Goal: Information Seeking & Learning: Understand process/instructions

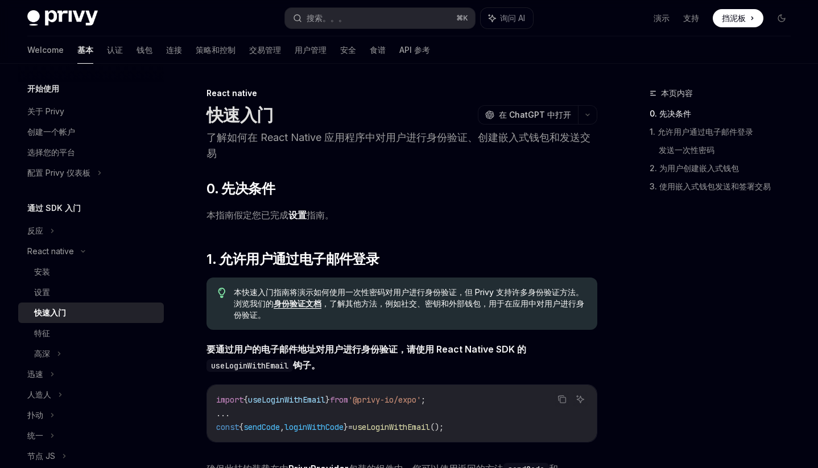
click at [300, 216] on link "设置" at bounding box center [297, 215] width 18 height 12
type textarea "*"
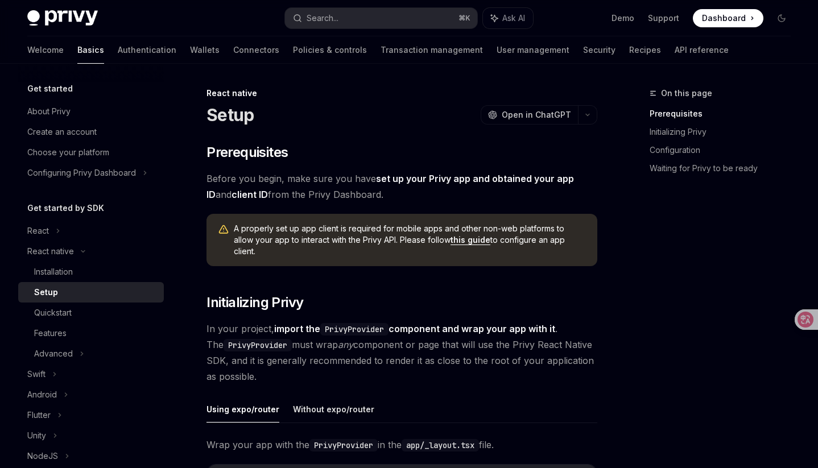
type textarea "*"
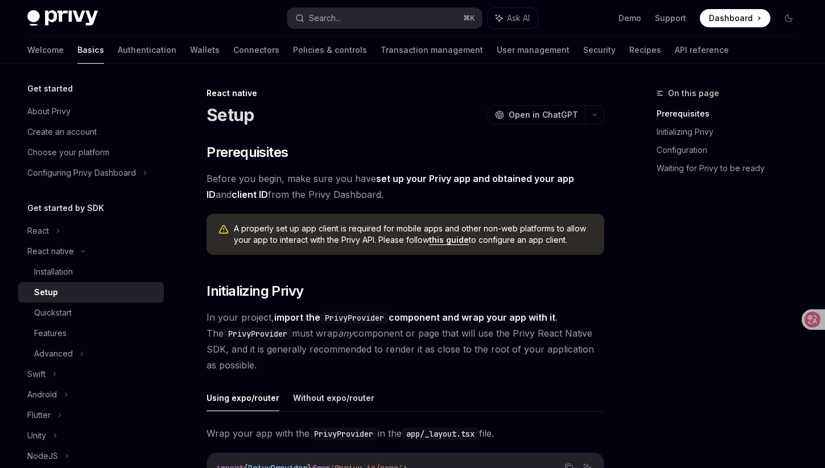
click at [648, 267] on div "On this page Prerequisites Initializing Privy Configuration Waiting for Privy t…" at bounding box center [720, 277] width 173 height 382
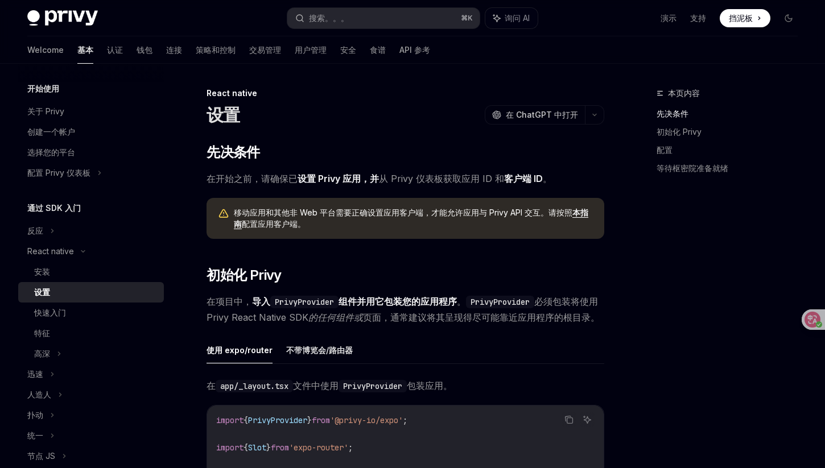
click at [334, 178] on link "设置 Privy 应用，并" at bounding box center [337, 179] width 81 height 12
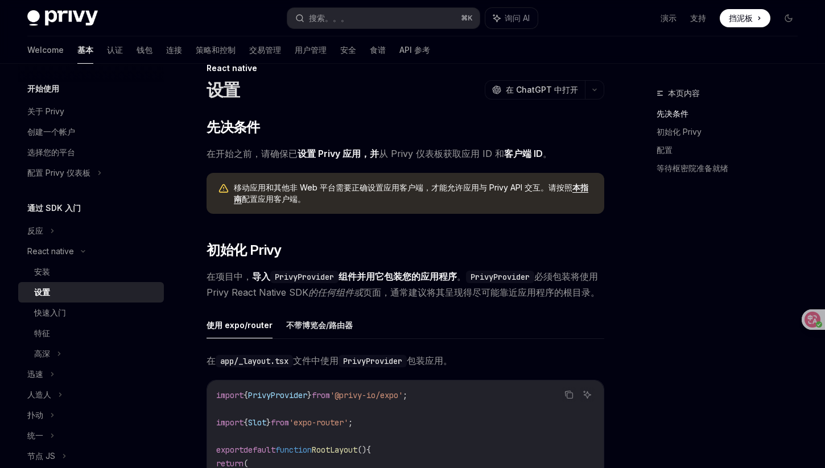
scroll to position [19, 0]
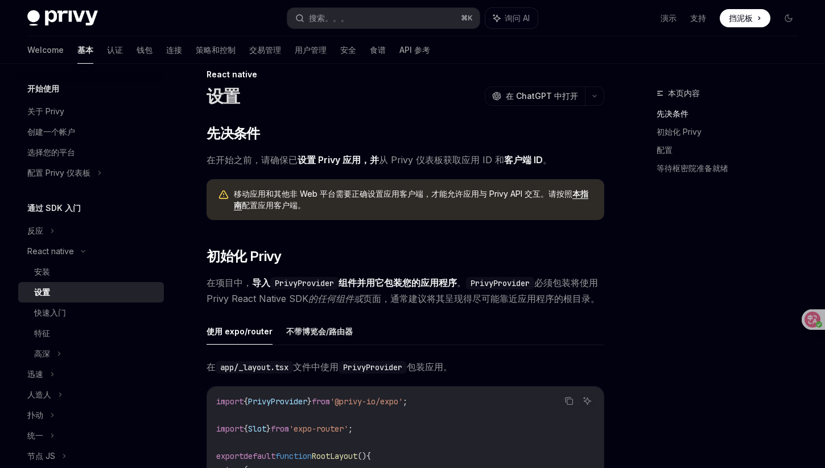
click at [637, 270] on div "本页内容 先决条件 初始化 Privy 配置 等待枢密院准备就绪" at bounding box center [720, 277] width 173 height 382
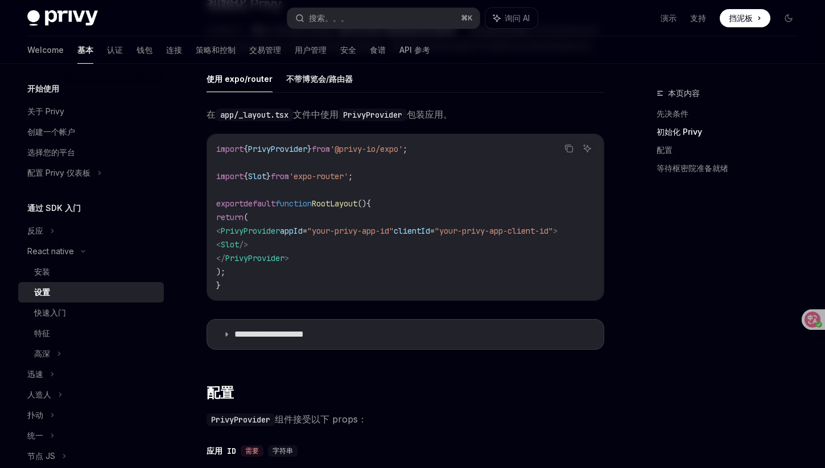
scroll to position [272, 0]
click at [666, 250] on div "本页内容 先决条件 初始化 Privy 配置 等待枢密院准备就绪" at bounding box center [720, 277] width 173 height 382
click at [217, 349] on summary "**********" at bounding box center [405, 334] width 396 height 30
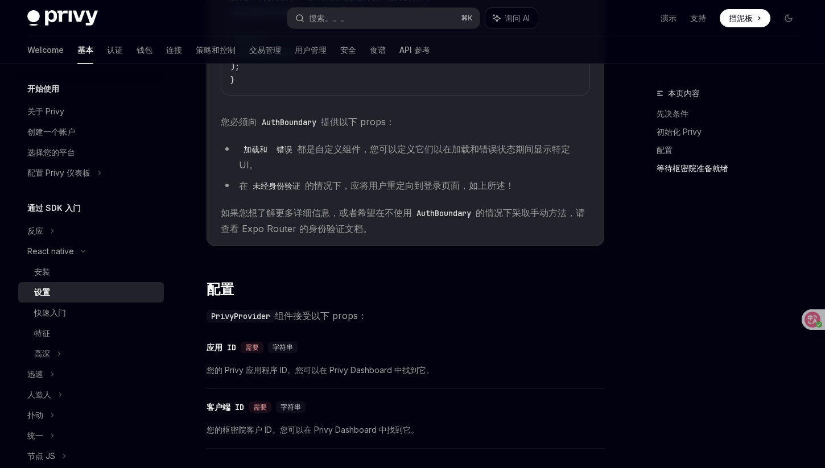
scroll to position [1061, 0]
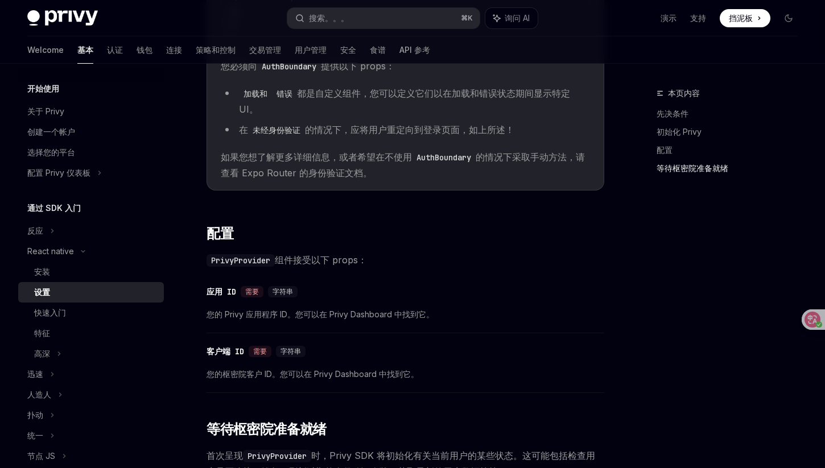
click at [649, 271] on div "本页内容 先决条件 初始化 Privy 配置 等待枢密院准备就绪" at bounding box center [720, 277] width 173 height 382
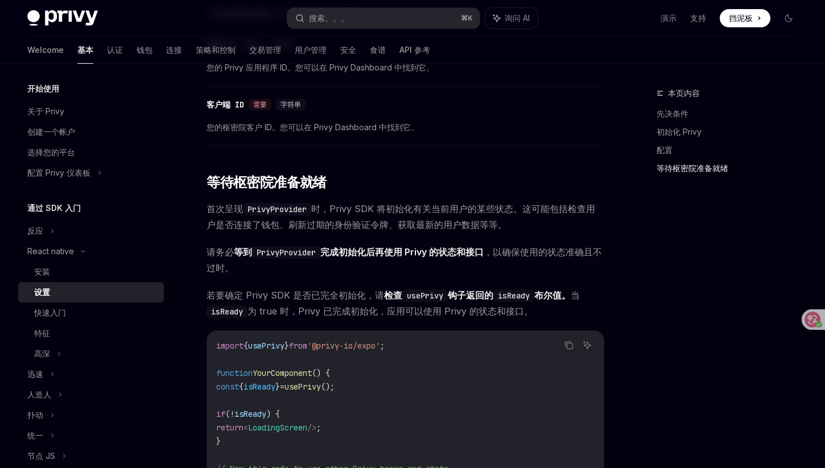
scroll to position [1354, 0]
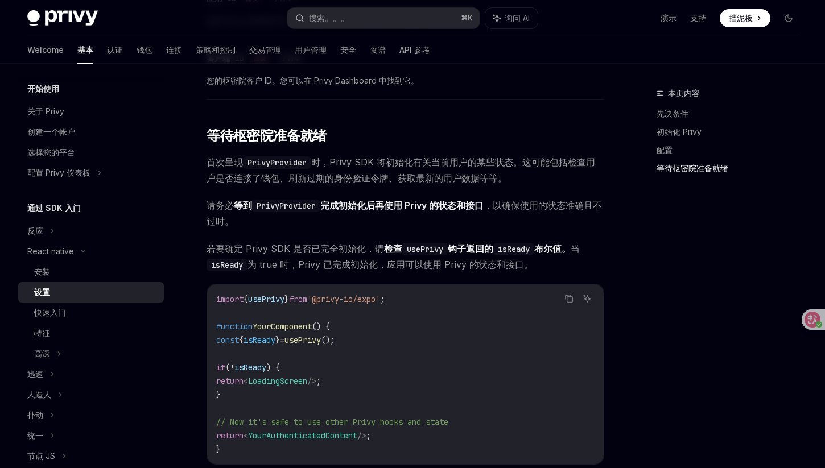
click at [649, 271] on div "本页内容 先决条件 初始化 Privy 配置 等待枢密院准备就绪" at bounding box center [720, 277] width 173 height 382
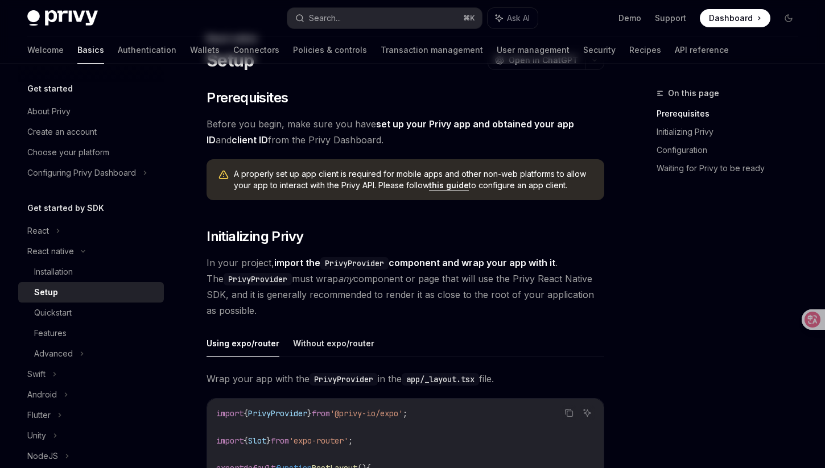
scroll to position [0, 0]
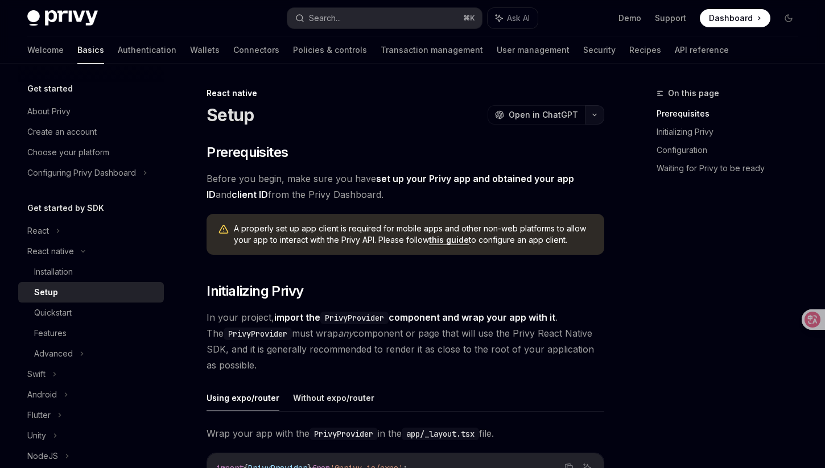
click at [587, 112] on button "button" at bounding box center [594, 114] width 19 height 19
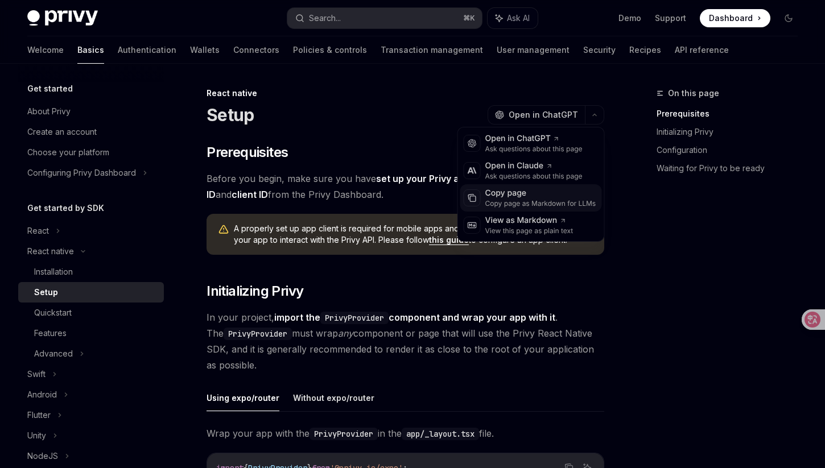
click at [544, 196] on div "Copy page" at bounding box center [540, 193] width 111 height 11
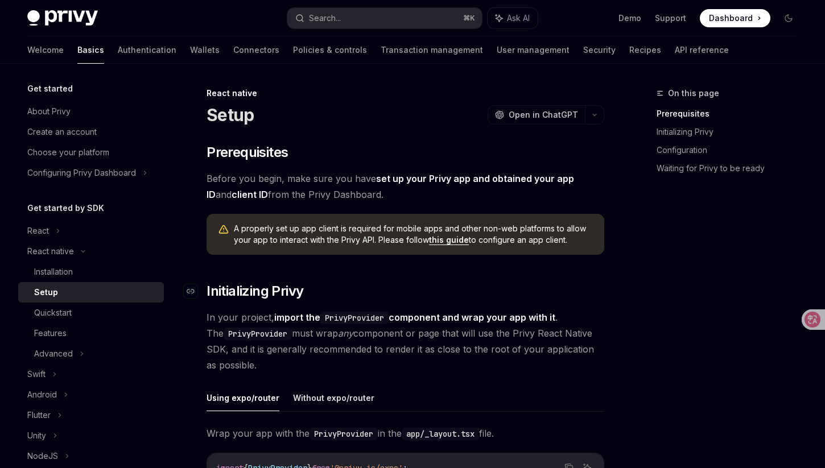
click at [539, 288] on h2 "​ Initializing Privy" at bounding box center [405, 291] width 398 height 18
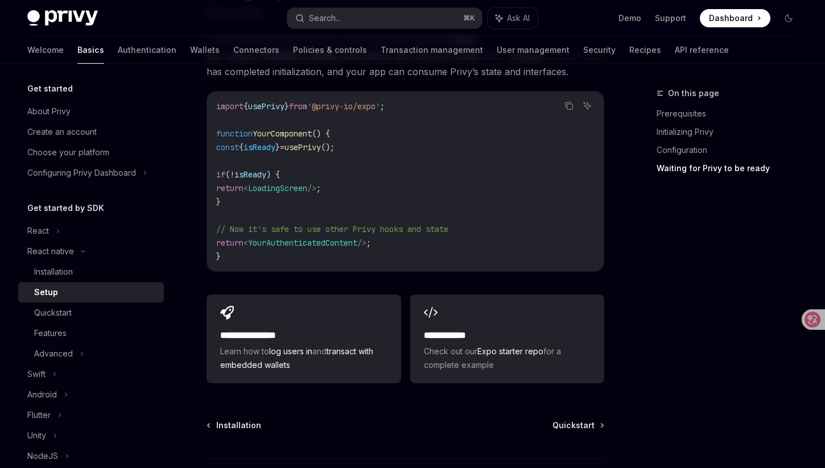
scroll to position [1713, 0]
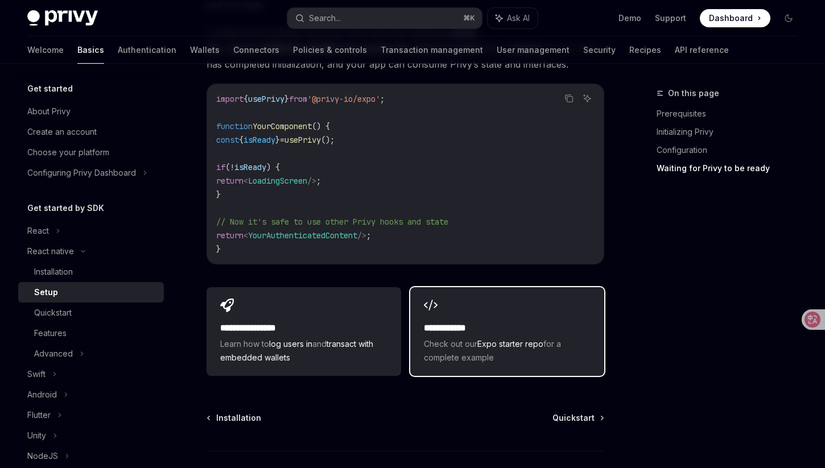
click at [502, 321] on h2 "**********" at bounding box center [507, 328] width 167 height 14
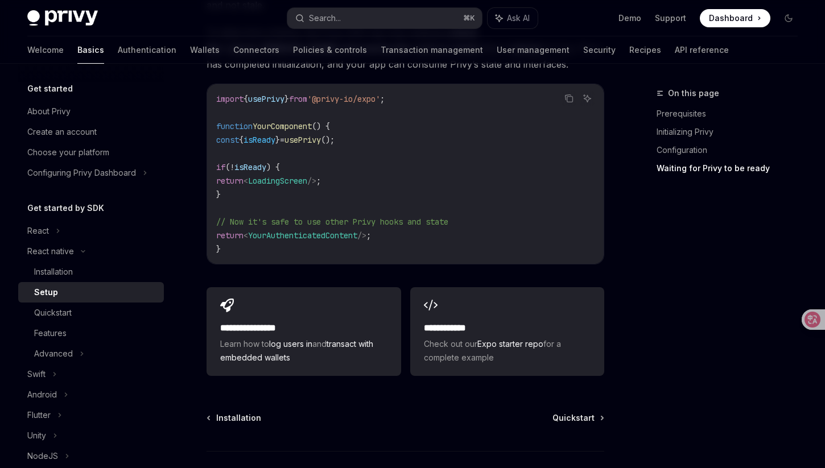
click at [554, 144] on code "import { usePrivy } from '@privy-io/expo' ; function YourComponent () { const {…" at bounding box center [405, 174] width 378 height 164
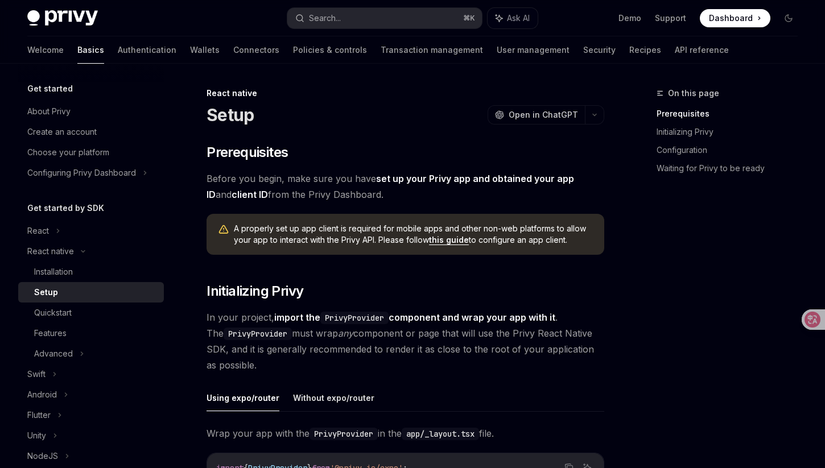
scroll to position [234, 0]
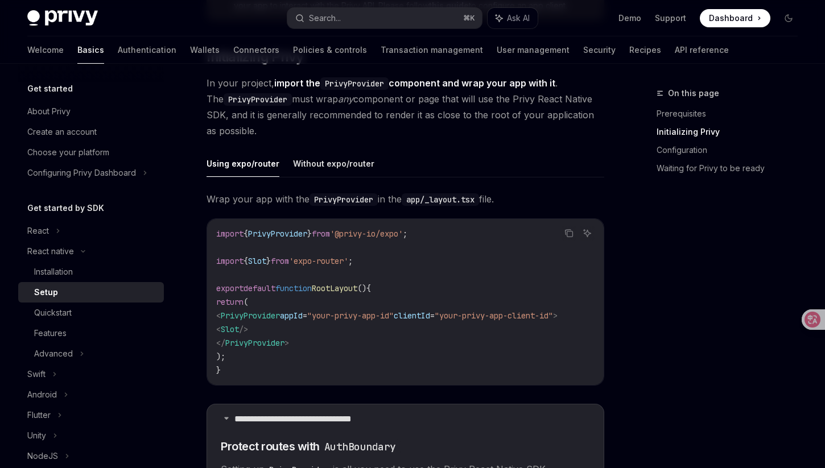
click at [562, 167] on ul "Using expo/router Without expo/router" at bounding box center [405, 163] width 398 height 27
click at [365, 173] on button "Without expo/router" at bounding box center [333, 163] width 81 height 27
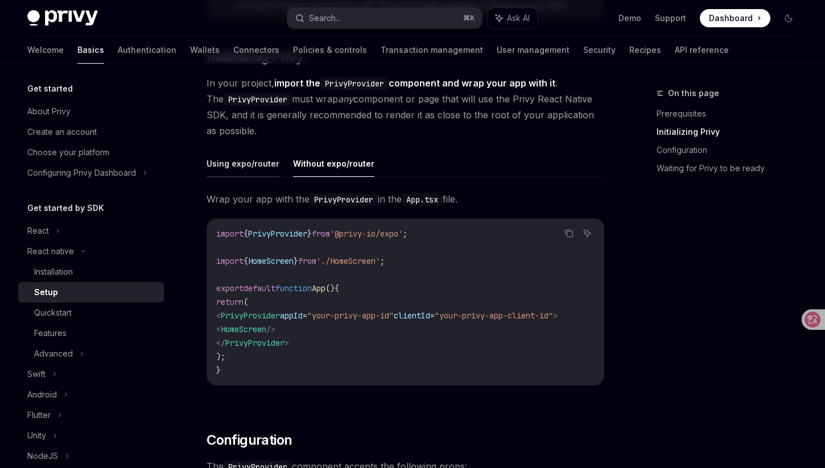
click at [251, 170] on button "Using expo/router" at bounding box center [242, 163] width 73 height 27
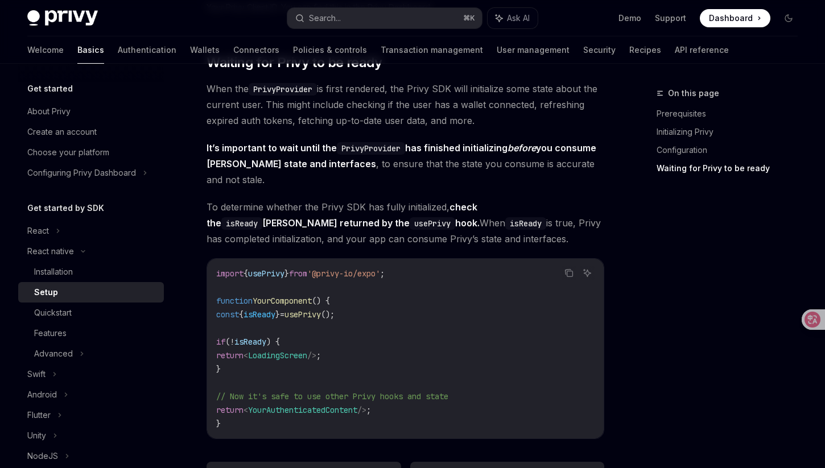
scroll to position [937, 0]
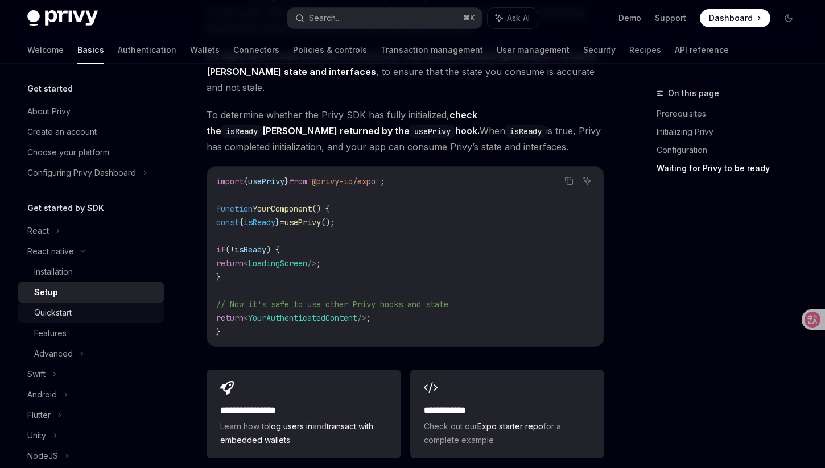
click at [129, 311] on div "Quickstart" at bounding box center [95, 313] width 123 height 14
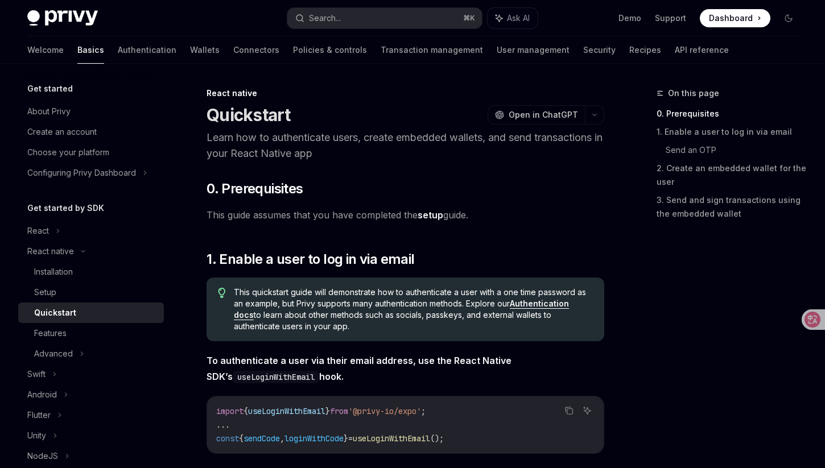
click at [640, 241] on div "On this page 0. Prerequisites 1. Enable a user to log in via email Send an OTP …" at bounding box center [720, 277] width 173 height 382
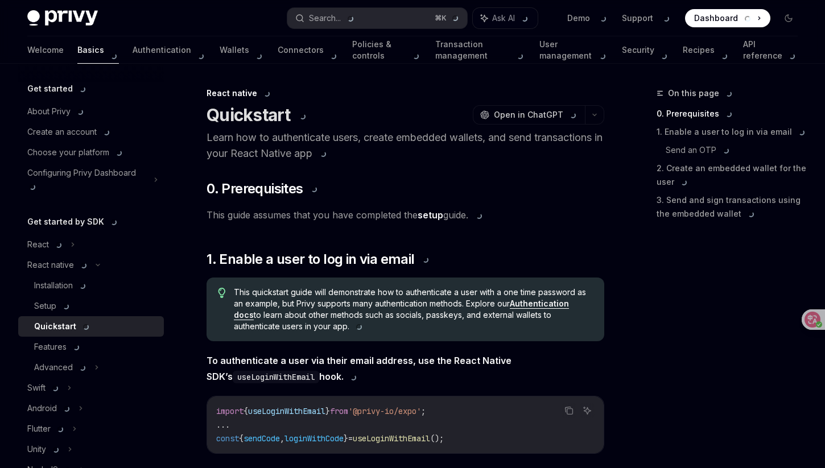
click at [700, 291] on div "On this page 0. Prerequisites 1. Enable a user to log in via email Send an OTP …" at bounding box center [720, 277] width 173 height 382
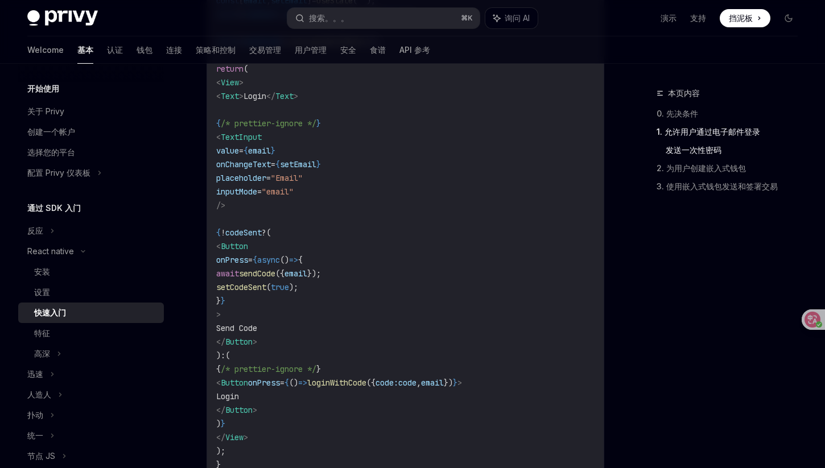
scroll to position [703, 0]
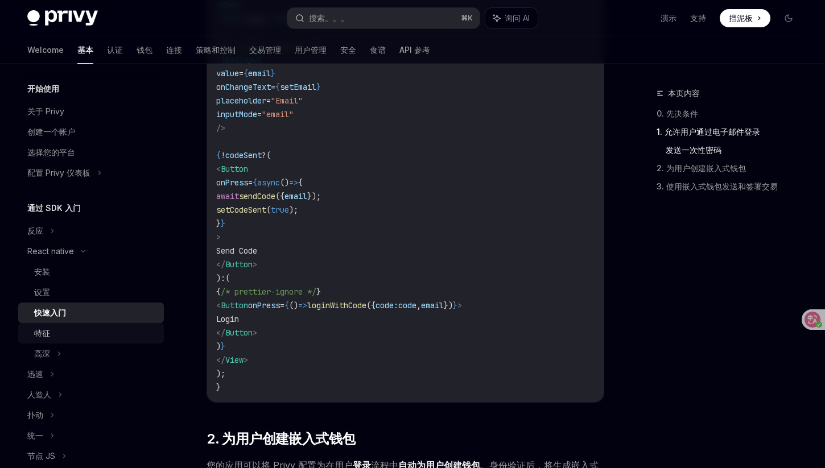
click at [53, 328] on div "特征" at bounding box center [95, 333] width 123 height 14
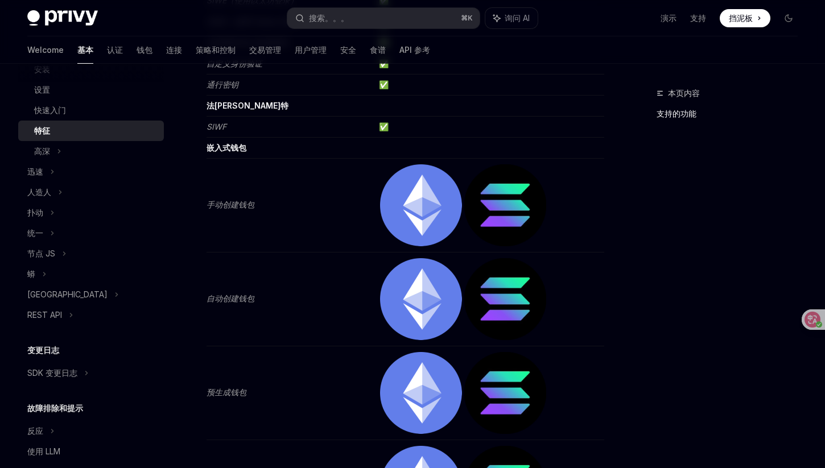
scroll to position [291, 0]
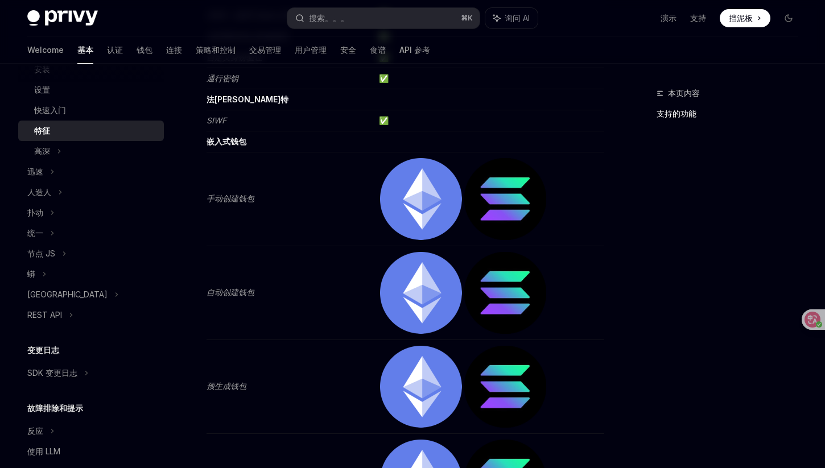
click at [168, 238] on div "开始使用 关于 Privy 创建一个帐户 选择您的平台 配置 Privy 仪表板 通过 SDK 入门 反应 React native 安装 设置 快速入门 特…" at bounding box center [100, 266] width 164 height 404
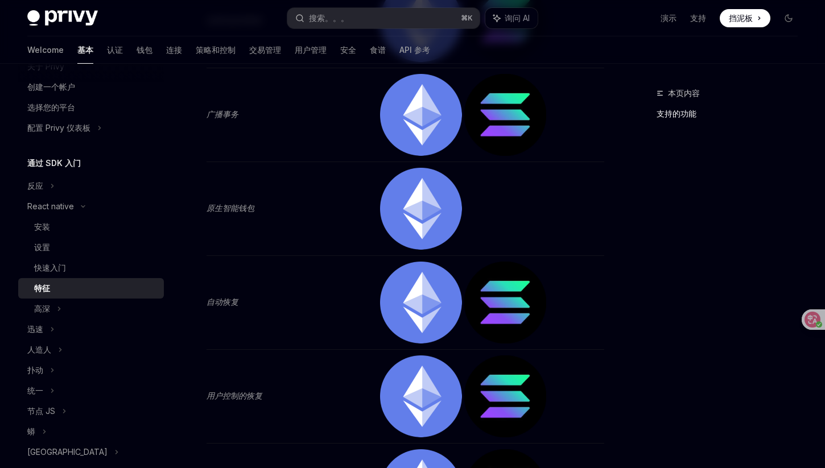
scroll to position [786, 0]
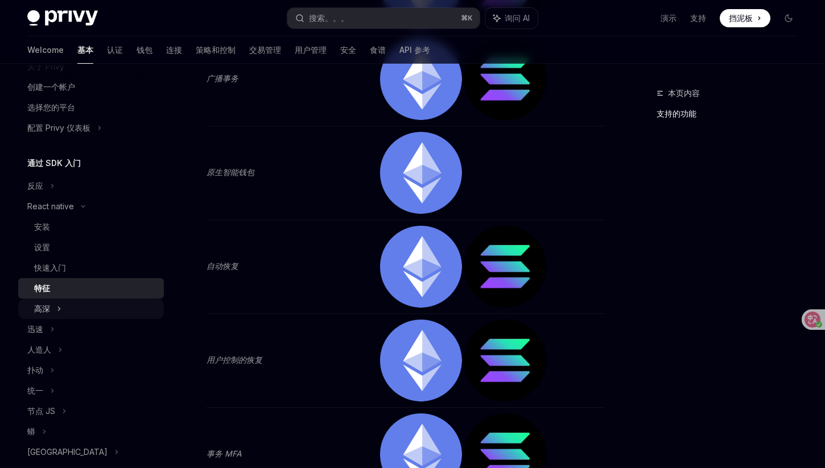
click at [61, 303] on icon at bounding box center [59, 309] width 5 height 14
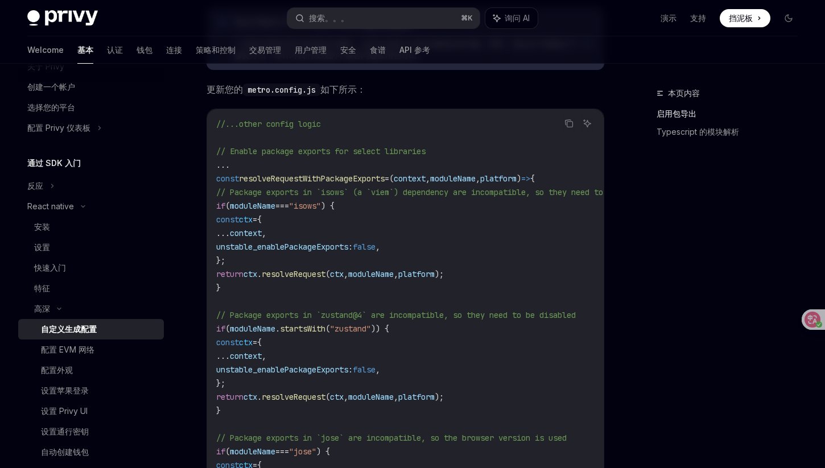
scroll to position [325, 0]
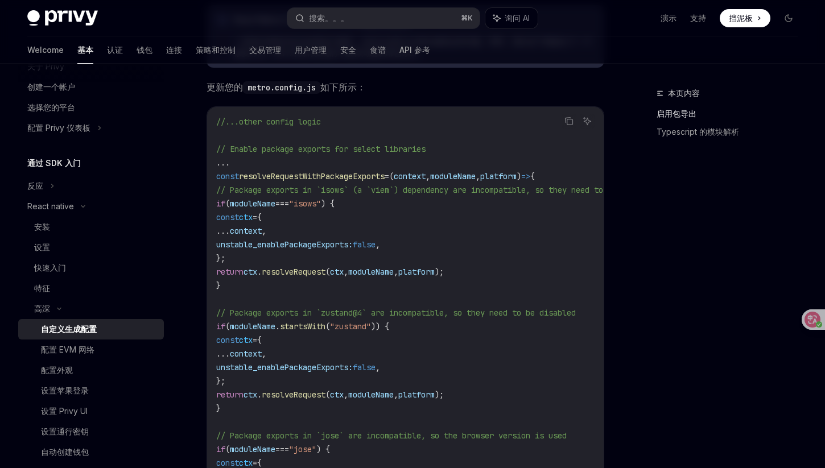
click at [643, 284] on div "本页内容 启用包导出 Typescript 的模块解析" at bounding box center [720, 277] width 173 height 382
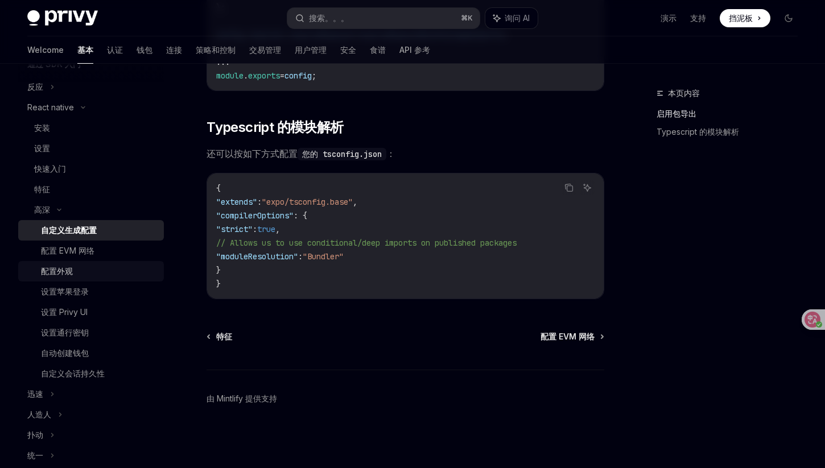
scroll to position [145, 0]
click at [92, 309] on div "设置 Privy UI" at bounding box center [99, 311] width 116 height 14
type textarea "*"
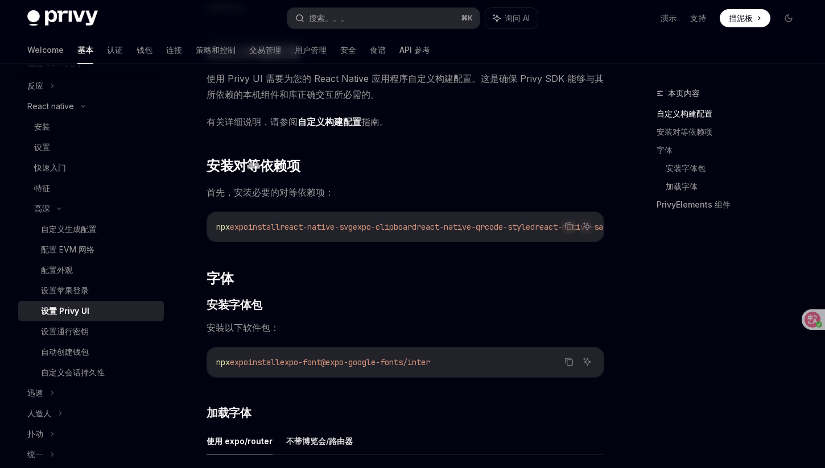
scroll to position [234, 0]
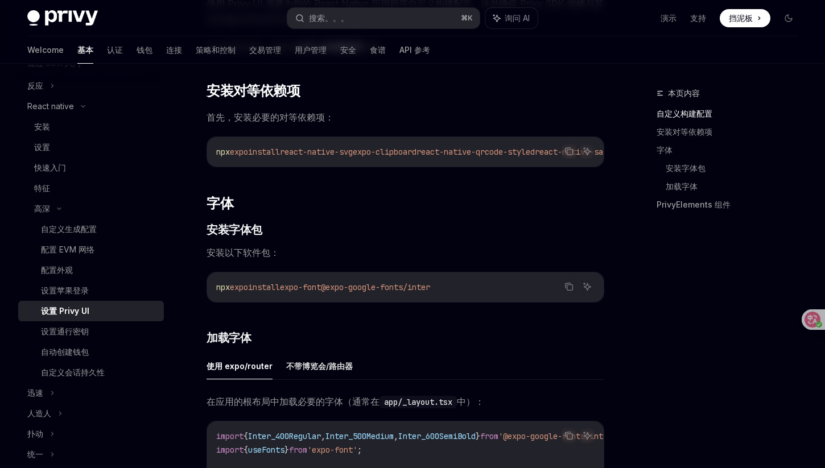
click at [555, 340] on div "在将 Privy 的默认 UI 集成到您的应用程序中之前，您必须首先确保安装了必要的组件和字体。 ​ 自定义构建配置 使用 Privy UI 需要为您的 Re…" at bounding box center [405, 403] width 398 height 988
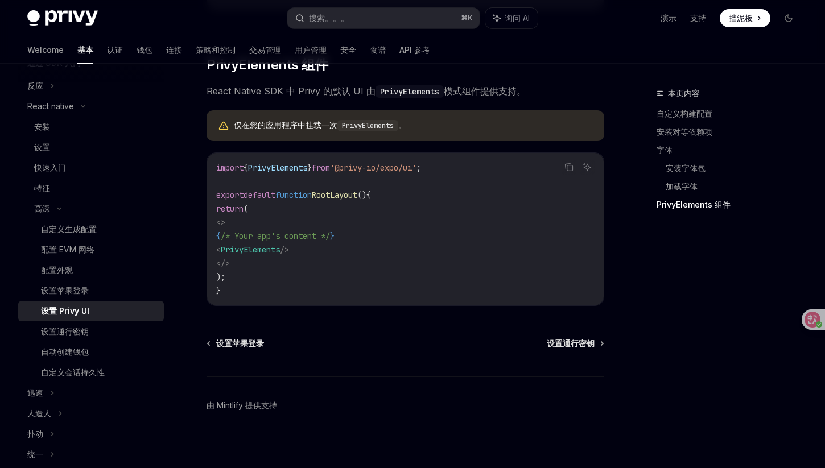
scroll to position [720, 0]
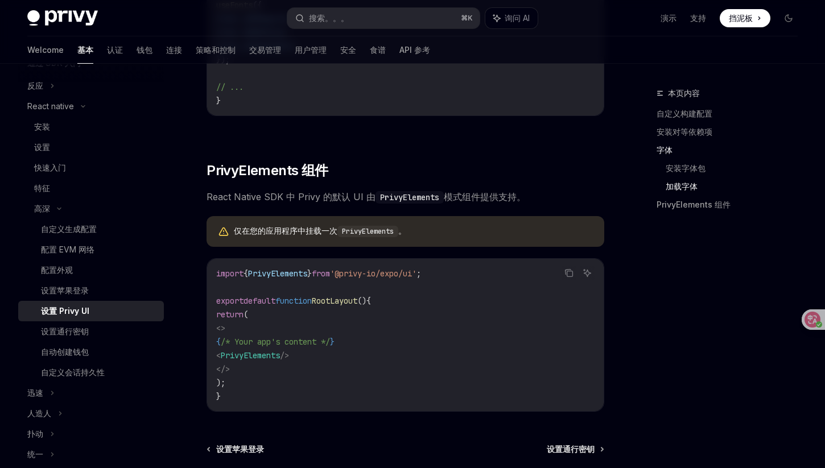
drag, startPoint x: 238, startPoint y: 166, endPoint x: 208, endPoint y: 167, distance: 30.1
click at [208, 167] on font "PrivyElements 组件" at bounding box center [266, 170] width 121 height 16
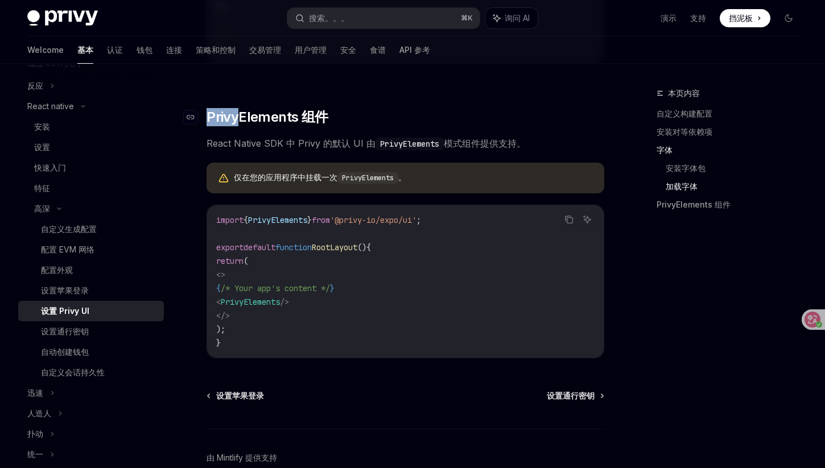
scroll to position [788, 0]
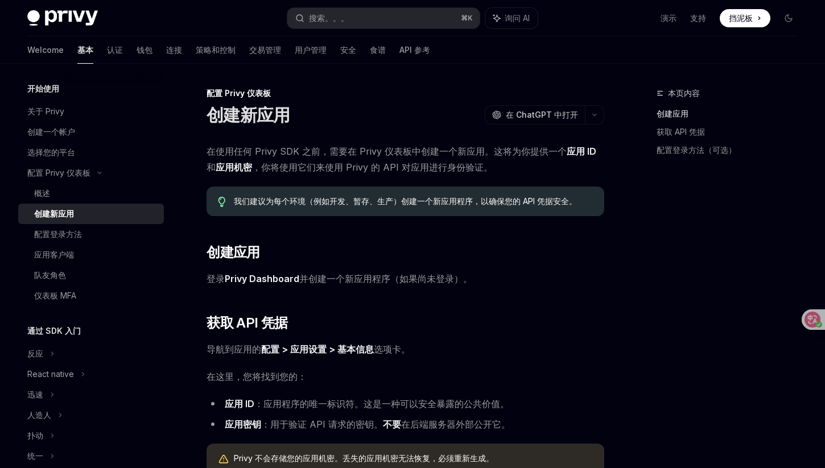
click at [266, 279] on link "Privy Dashboard" at bounding box center [262, 279] width 74 height 12
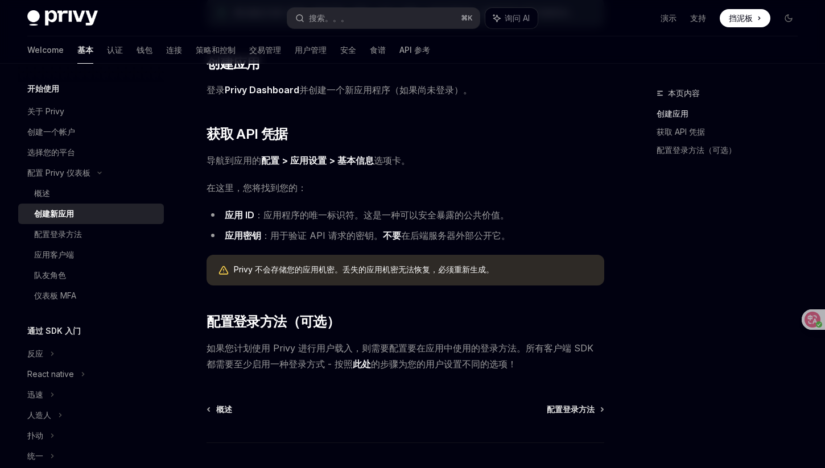
scroll to position [162, 0]
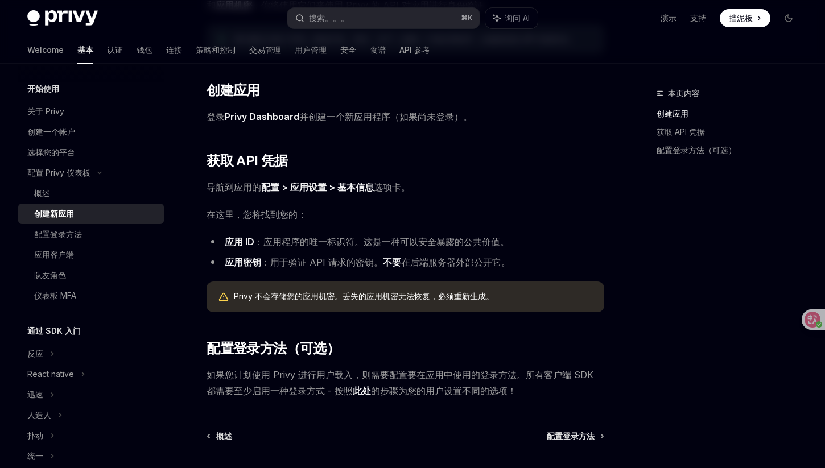
click at [531, 193] on span "导航到应用的 配置 > 应用设置 > 基本信息 选项卡。" at bounding box center [405, 187] width 398 height 16
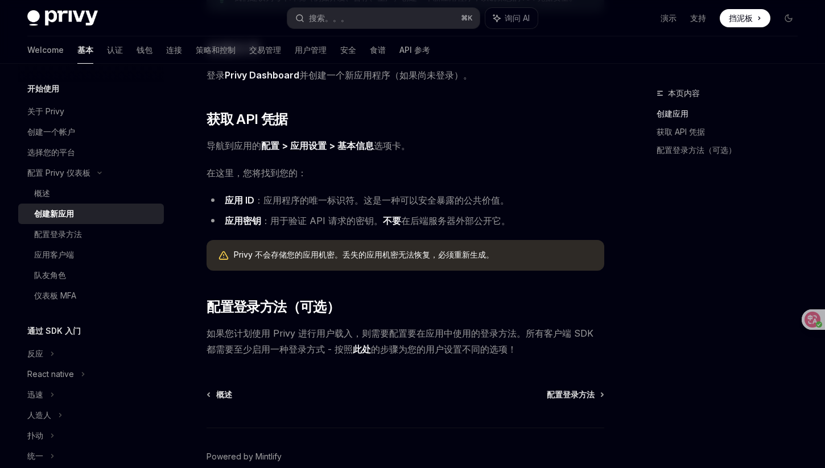
scroll to position [262, 0]
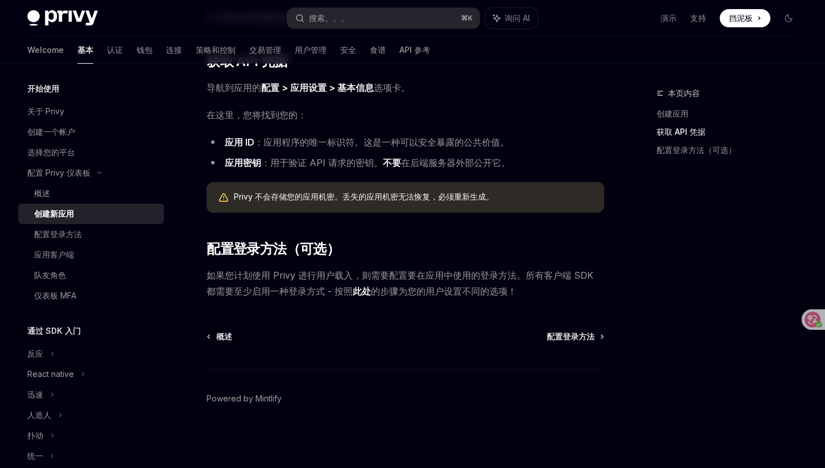
click at [362, 292] on link "此处" at bounding box center [362, 291] width 18 height 12
click at [520, 201] on span "Privy 不会存储您的应用机密。丢失的应用机密无法恢复，必须重新生成。" at bounding box center [413, 196] width 359 height 11
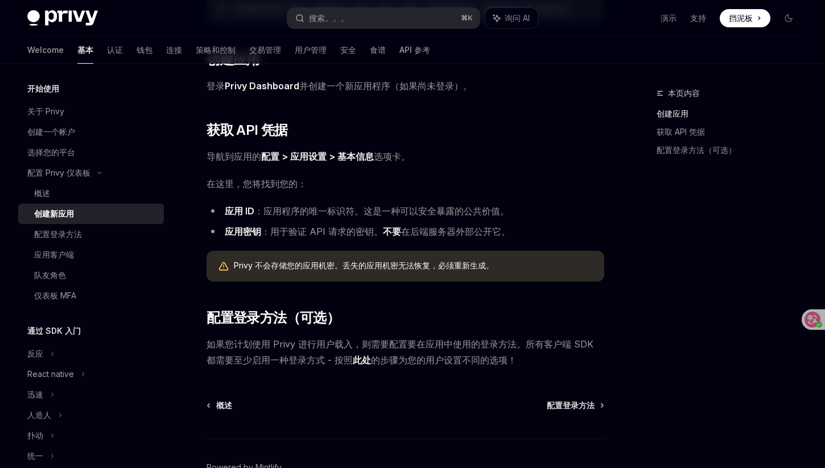
click at [367, 361] on link "此处" at bounding box center [362, 360] width 18 height 12
click at [568, 408] on font "配置登录方法" at bounding box center [571, 405] width 48 height 10
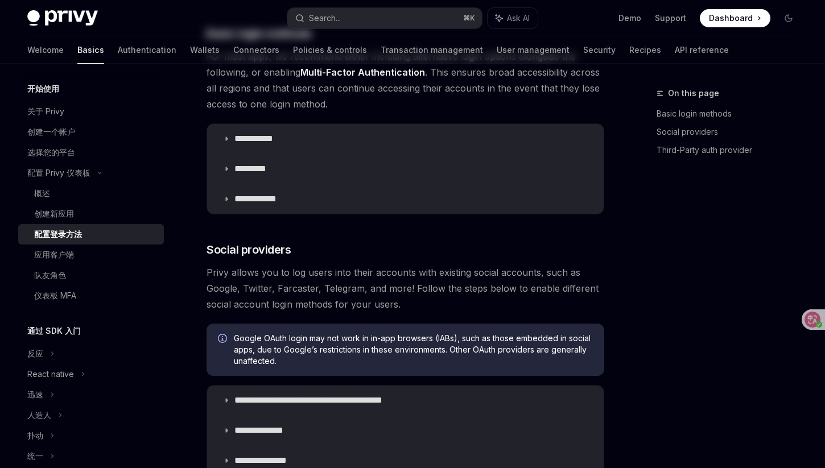
type textarea "*"
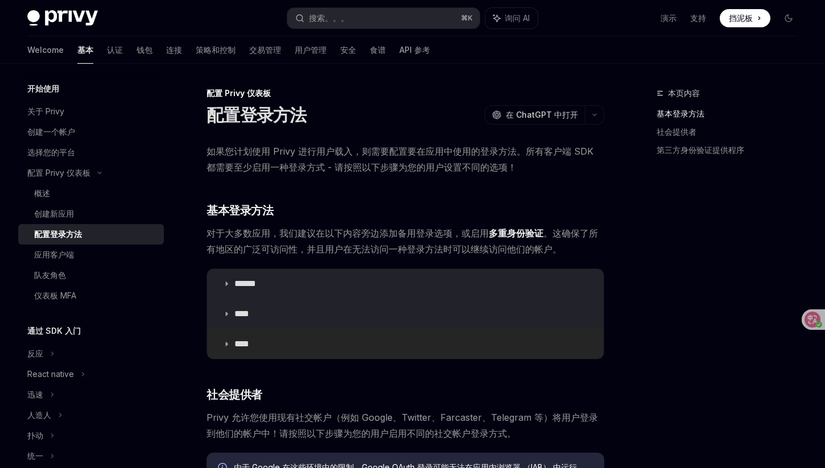
click at [500, 340] on summary "****" at bounding box center [405, 344] width 396 height 30
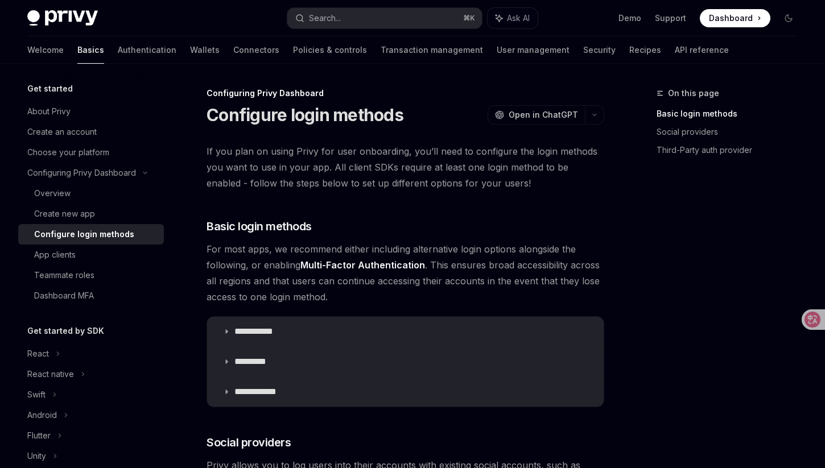
click at [588, 269] on span "For most apps, we recommend either including alternative login options alongsid…" at bounding box center [405, 273] width 398 height 64
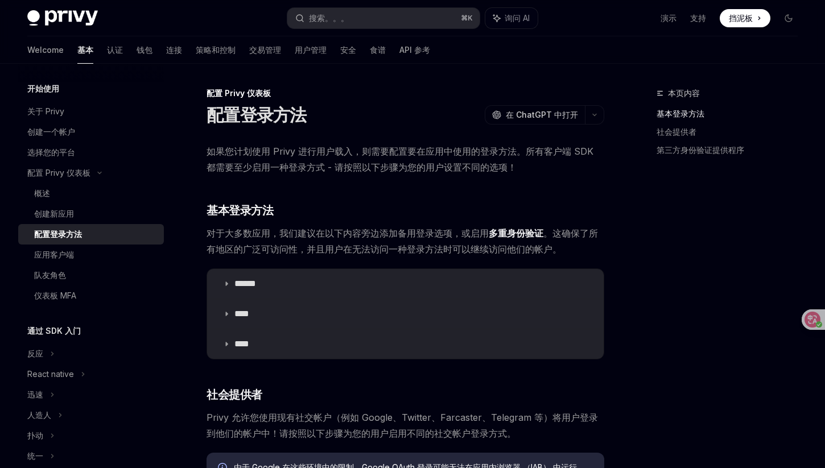
click at [227, 344] on icon at bounding box center [226, 344] width 7 height 7
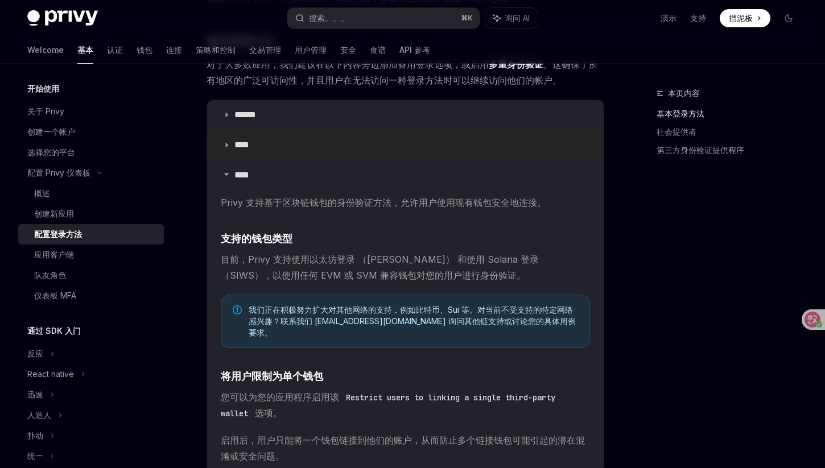
scroll to position [184, 0]
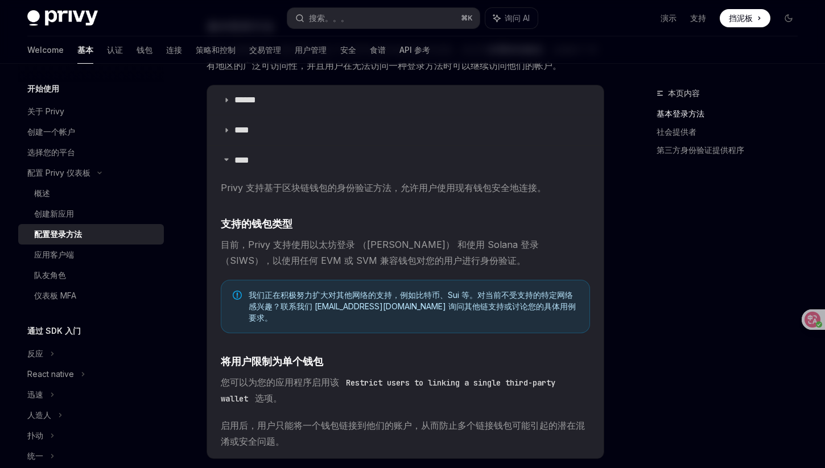
click at [634, 253] on div "本页内容 基本登录方法 社会提供者 第三方身份验证提供程序" at bounding box center [720, 277] width 173 height 382
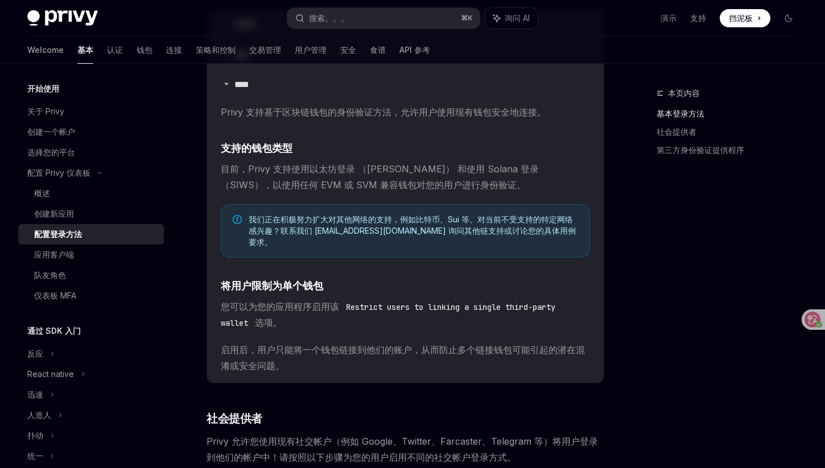
scroll to position [268, 0]
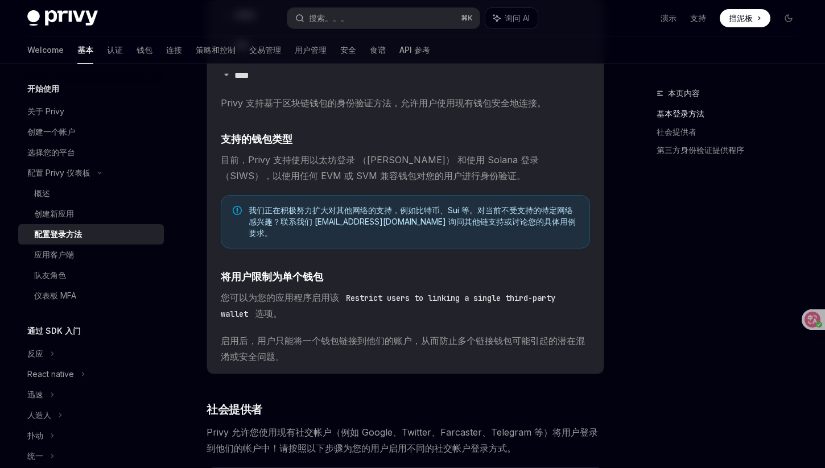
click at [362, 292] on code "Restrict users to linking a single third-party wallet" at bounding box center [388, 306] width 334 height 28
click at [311, 336] on span "启用后，用户只能将一个钱包链接到他们的账户，从而防止多个链接钱包可能引起的潜在混淆或安全问题。" at bounding box center [405, 349] width 369 height 32
click at [663, 231] on div "本页内容 基本登录方法 社会提供者 第三方身份验证提供程序" at bounding box center [720, 277] width 173 height 382
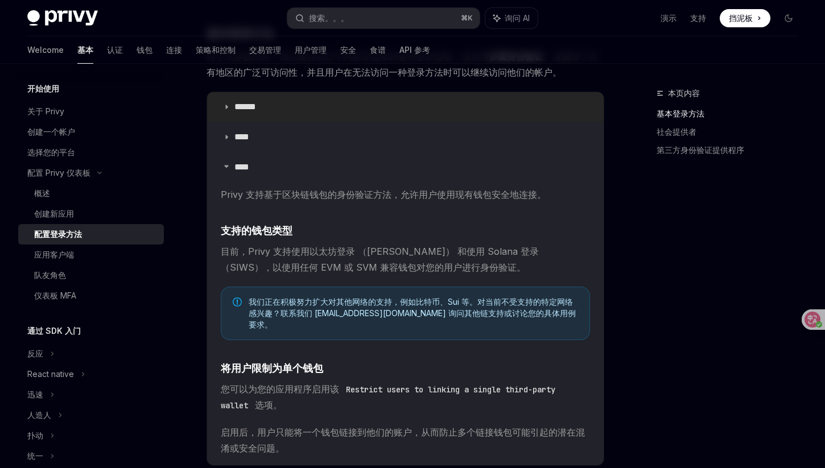
scroll to position [253, 0]
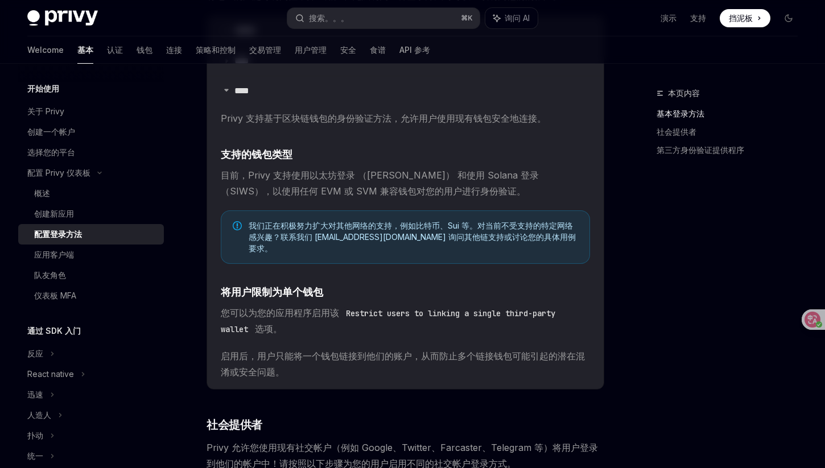
click at [631, 198] on div "本页内容 基本登录方法 社会提供者 第三方身份验证提供程序 配置 Privy 仪表板 配置登录方法 OpenAI 在 ChatGPT 中打开 OpenAI O…" at bounding box center [412, 414] width 788 height 1206
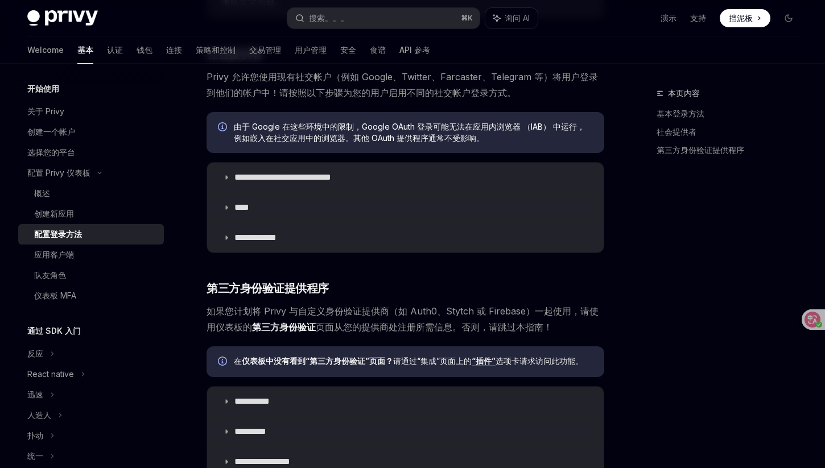
scroll to position [722, 0]
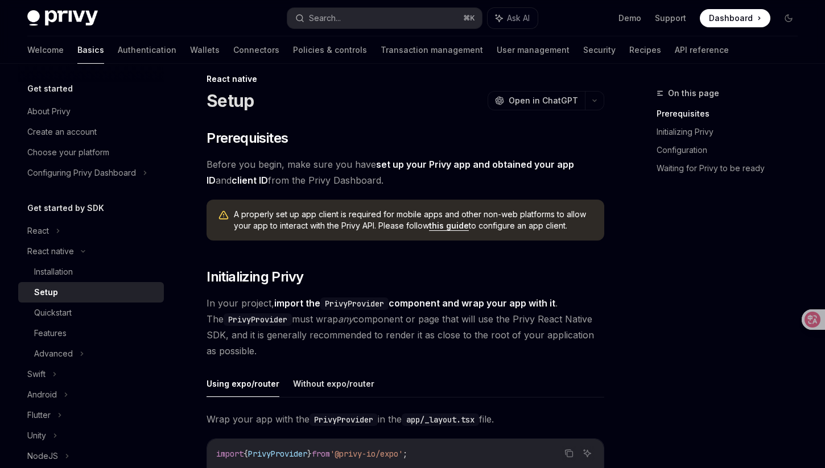
scroll to position [3, 0]
